Goal: Transaction & Acquisition: Purchase product/service

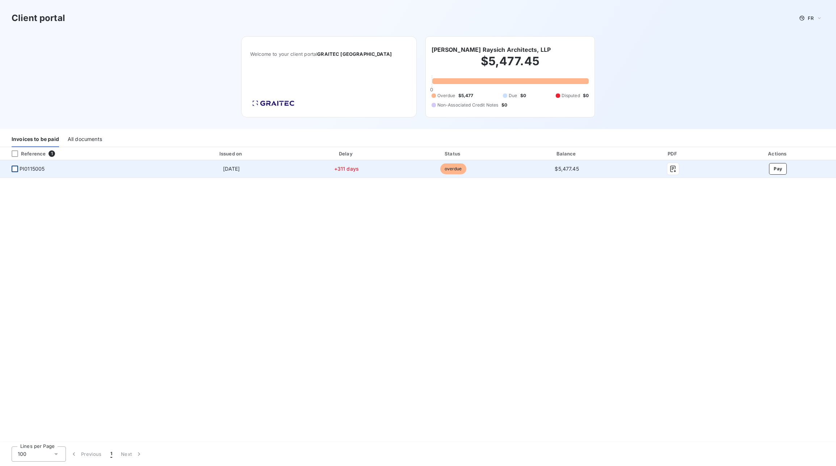
click at [16, 169] on div at bounding box center [15, 169] width 7 height 7
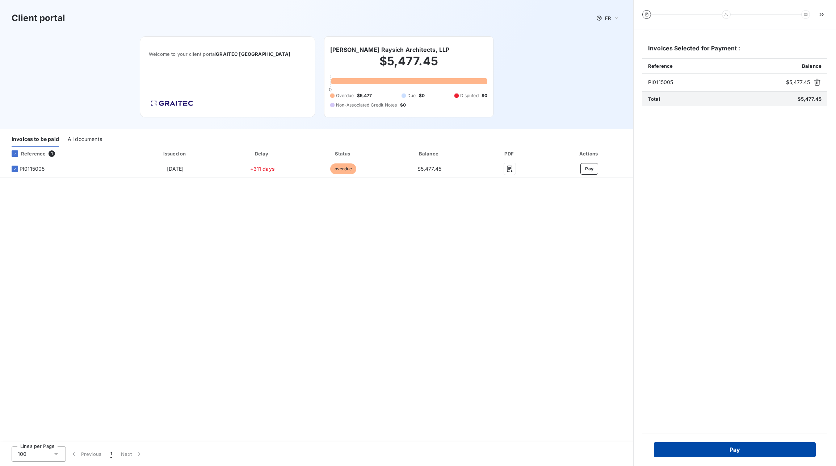
click at [712, 453] on button "Pay" at bounding box center [735, 449] width 162 height 15
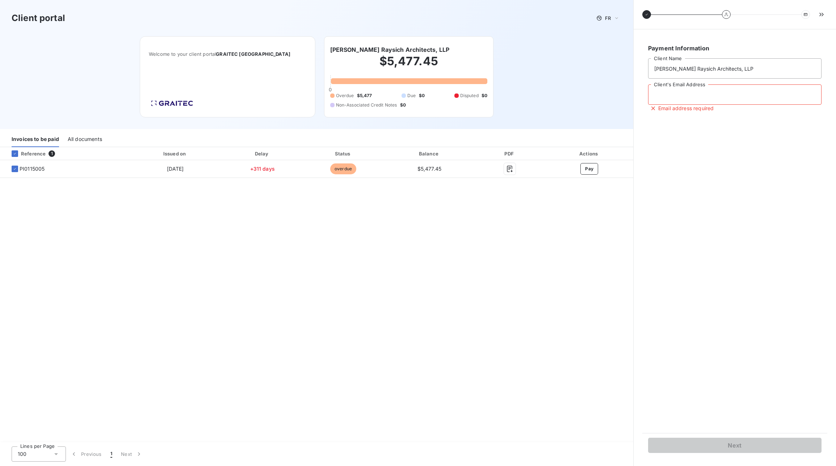
click at [686, 94] on input "Client's Email Address" at bounding box center [735, 94] width 174 height 20
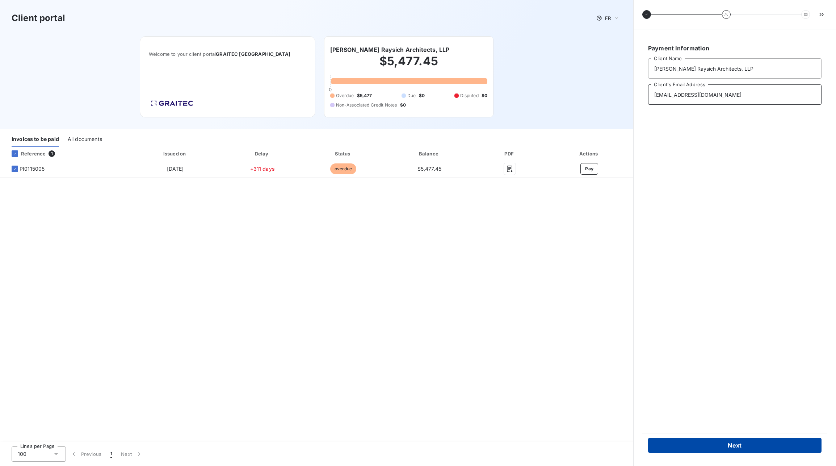
type input "[EMAIL_ADDRESS][DOMAIN_NAME]"
click at [757, 443] on button "Next" at bounding box center [735, 445] width 174 height 15
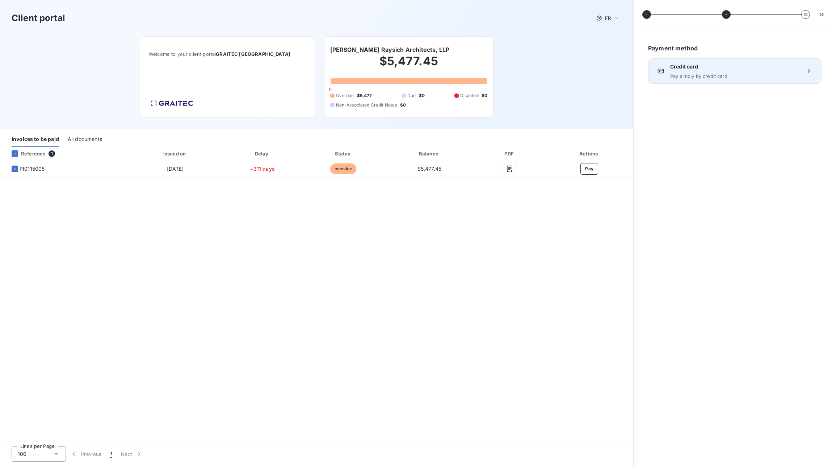
click at [807, 72] on icon at bounding box center [809, 70] width 7 height 7
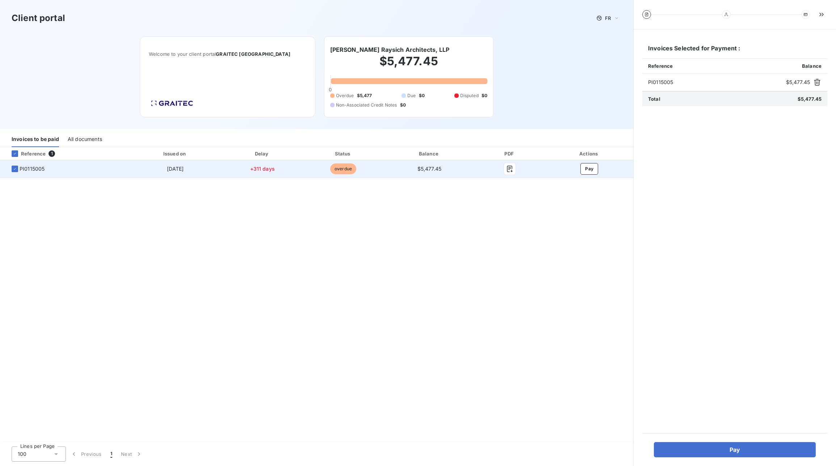
click at [343, 170] on span "overdue" at bounding box center [343, 168] width 26 height 11
click at [593, 168] on button "Pay" at bounding box center [590, 169] width 18 height 12
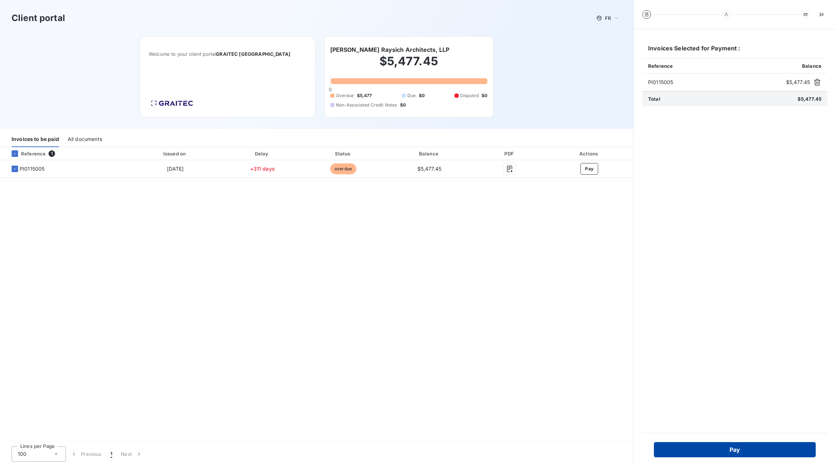
click at [749, 446] on button "Pay" at bounding box center [735, 449] width 162 height 15
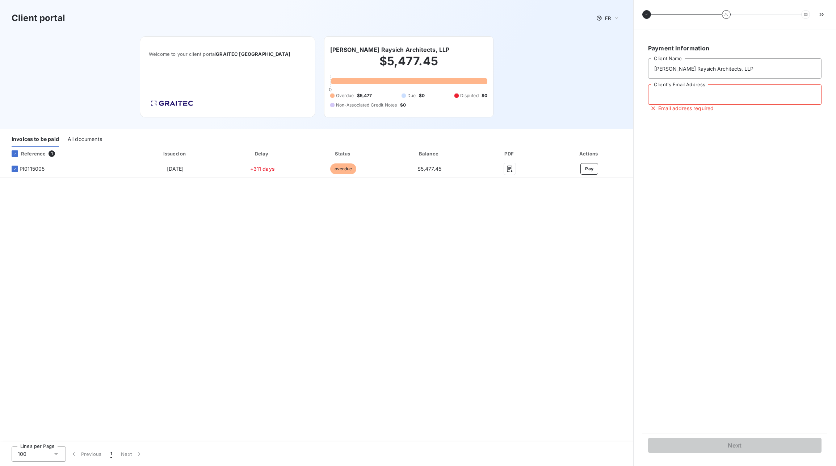
click at [725, 90] on input "Client's Email Address" at bounding box center [735, 94] width 174 height 20
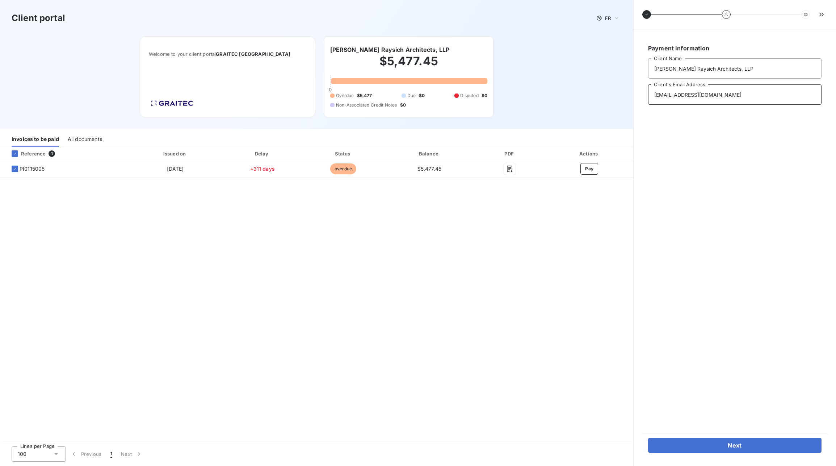
type input "[EMAIL_ADDRESS][DOMAIN_NAME]"
click at [720, 443] on button "Next" at bounding box center [735, 445] width 174 height 15
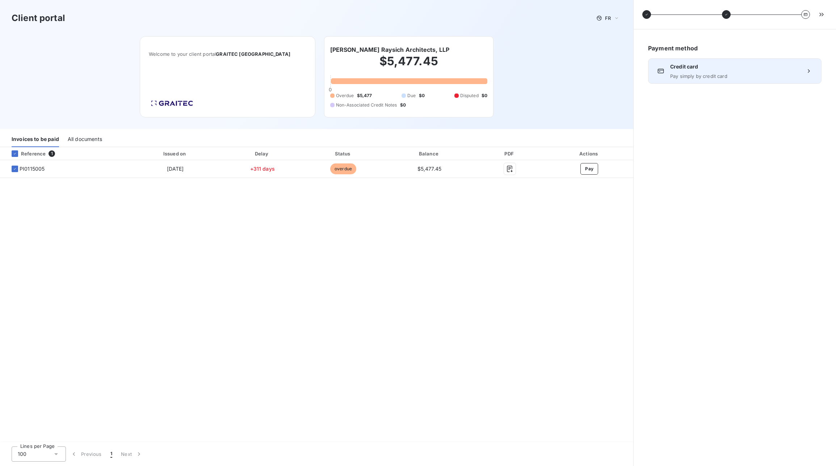
click at [752, 69] on span "Credit card" at bounding box center [734, 66] width 129 height 7
